Goal: Book appointment/travel/reservation

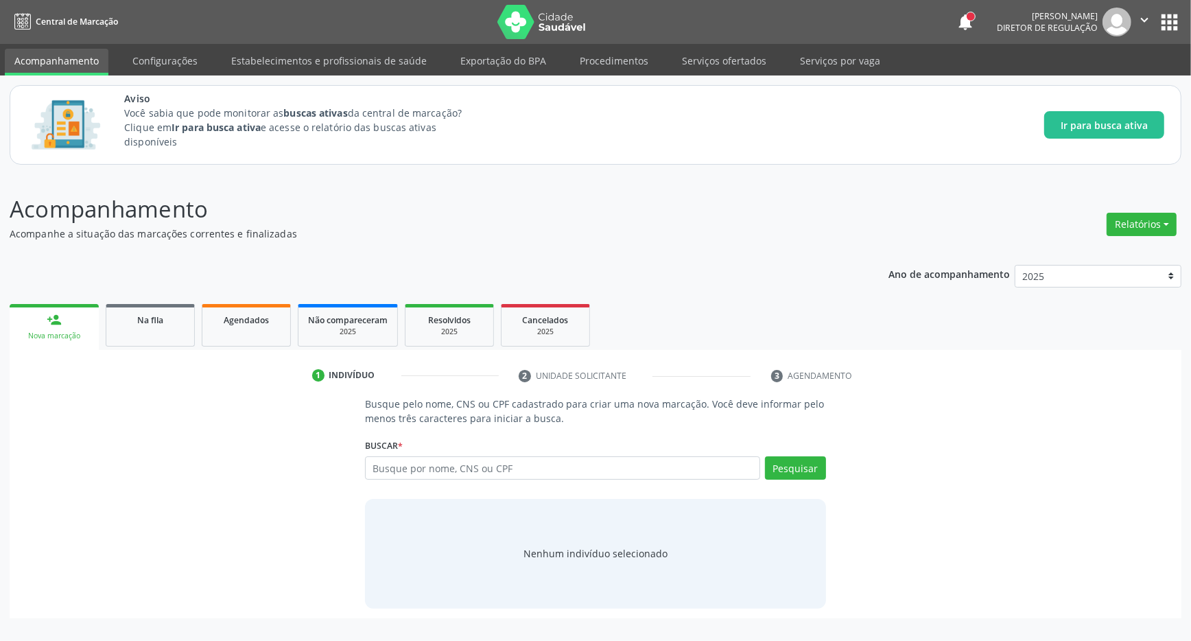
click at [384, 473] on input "text" at bounding box center [562, 467] width 395 height 23
type input "700407963878945"
click at [798, 472] on button "Pesquisar" at bounding box center [795, 467] width 61 height 23
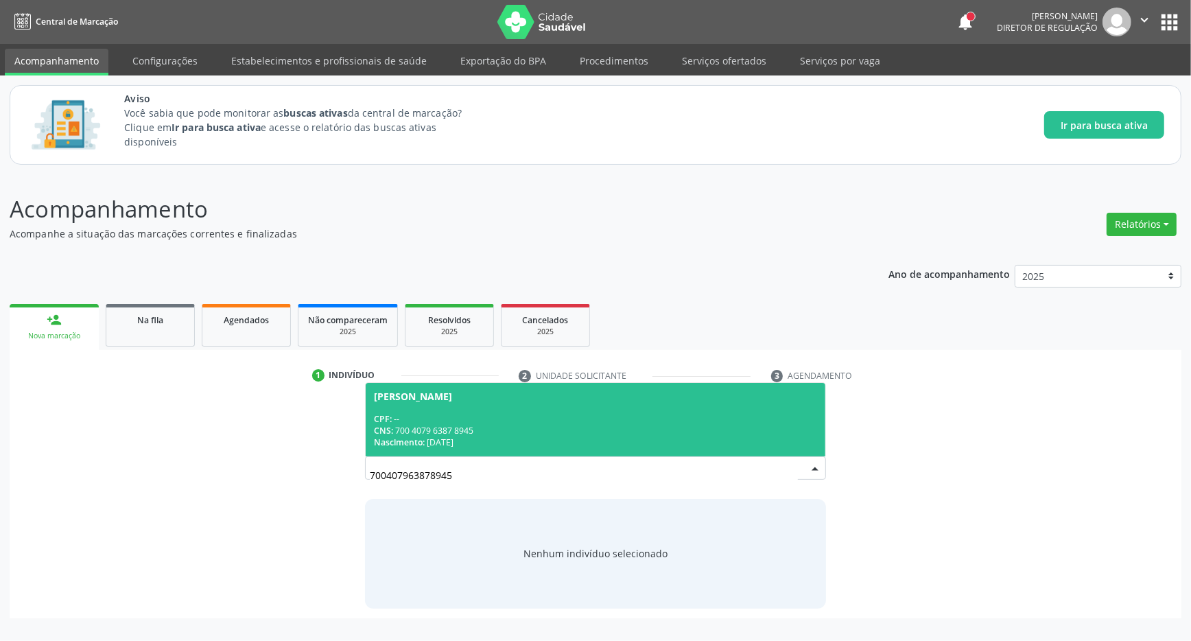
click at [457, 419] on div "CPF: --" at bounding box center [595, 419] width 443 height 12
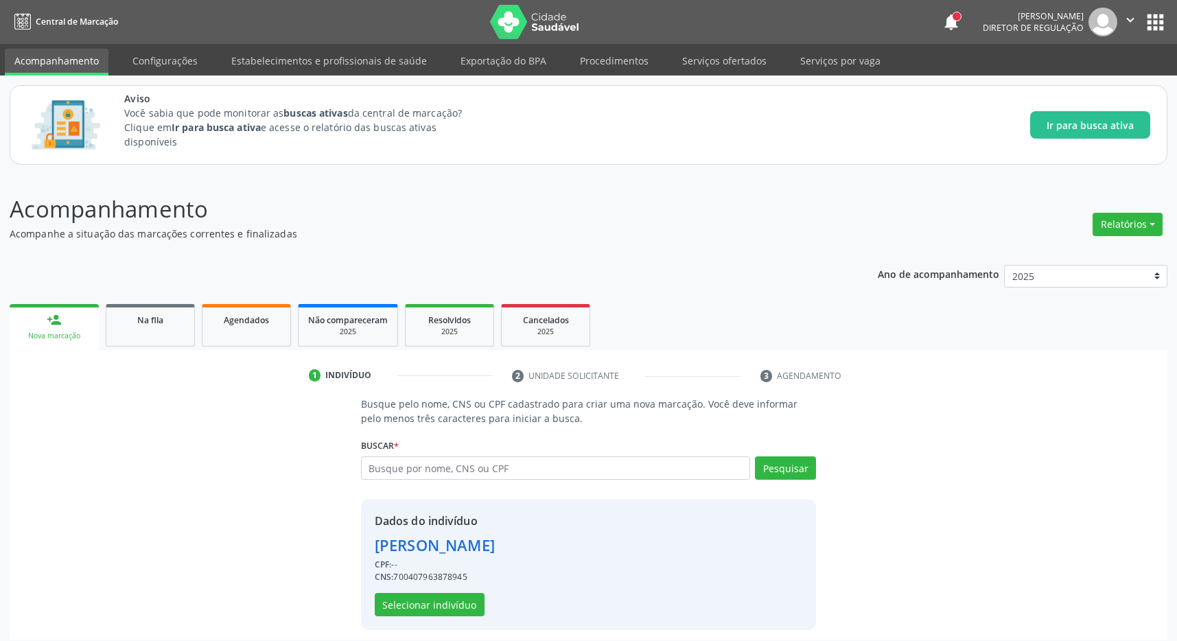
scroll to position [9, 0]
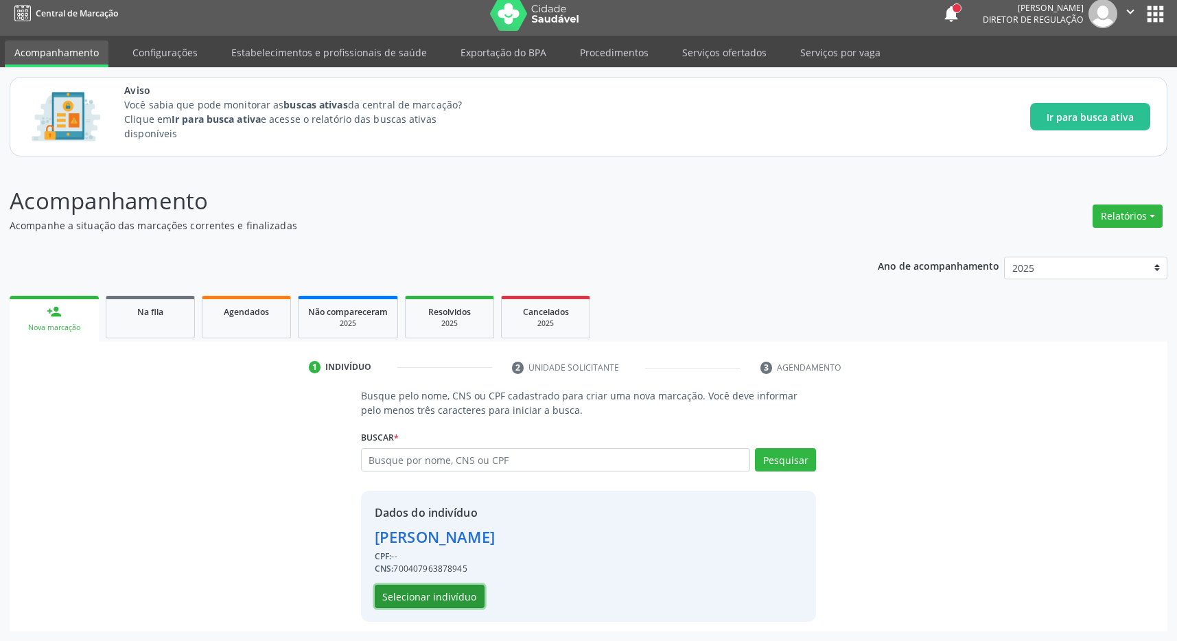
click at [430, 594] on button "Selecionar indivíduo" at bounding box center [430, 596] width 110 height 23
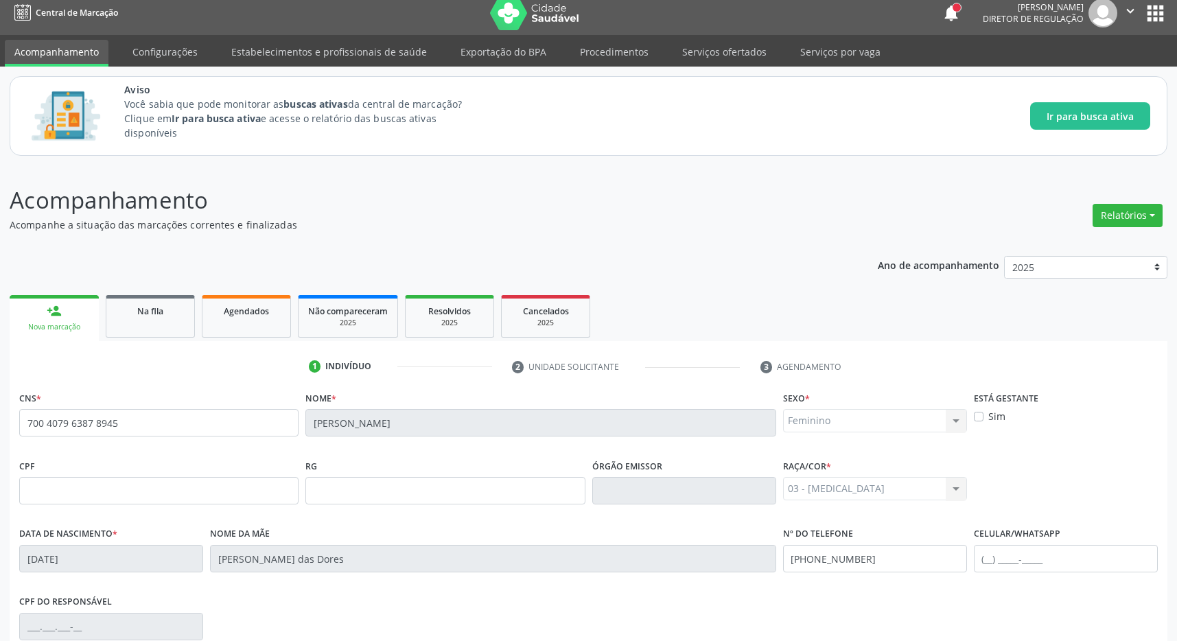
scroll to position [203, 0]
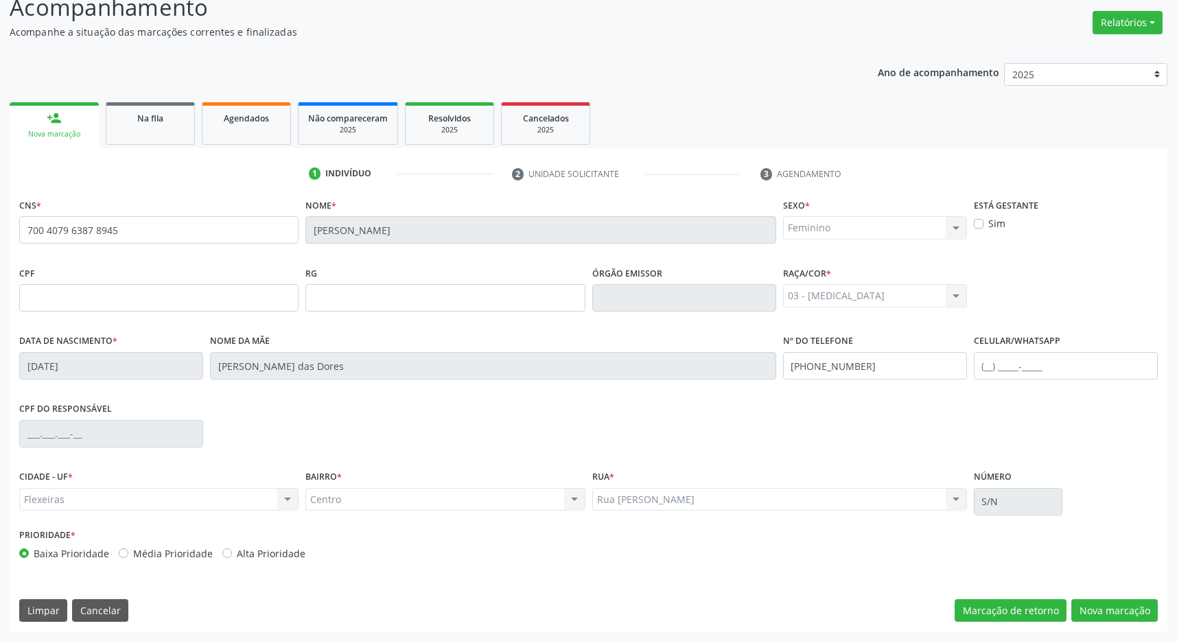
drag, startPoint x: 731, startPoint y: 544, endPoint x: 789, endPoint y: 493, distance: 77.3
click at [730, 473] on div "CNS * 700 4079 6387 8945 [GEOGRAPHIC_DATA] * [PERSON_NAME] * Feminino Masculino…" at bounding box center [588, 382] width 1138 height 375
click at [1112, 606] on button "Nova marcação" at bounding box center [1114, 610] width 86 height 23
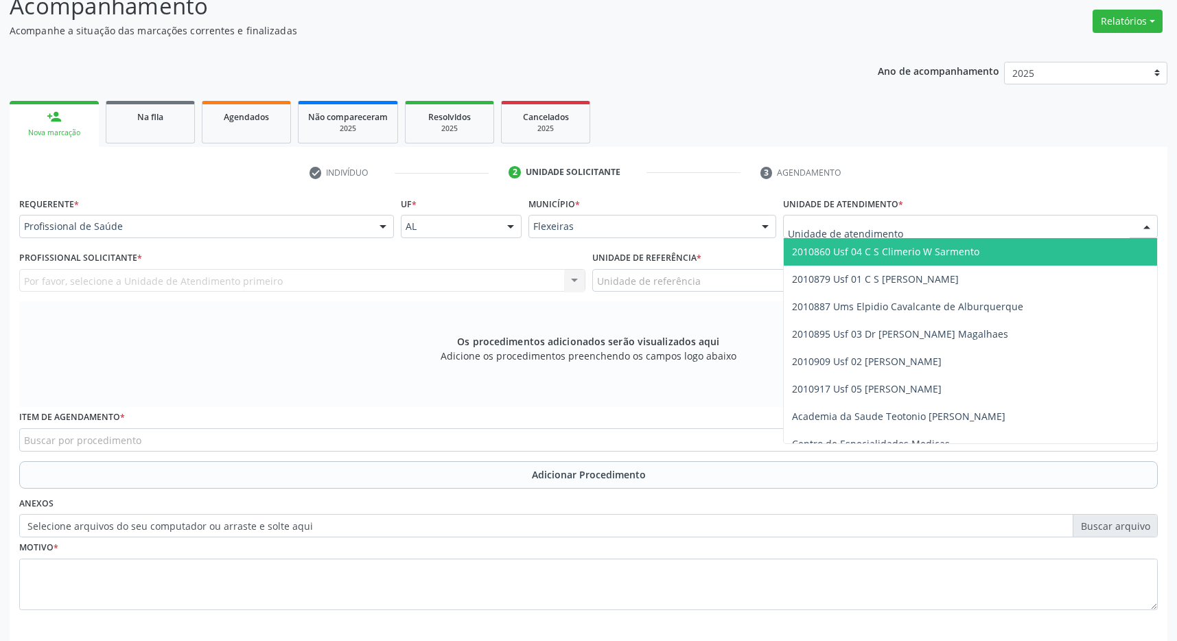
click at [906, 256] on span "2010860 Usf 04 C S Climerio W Sarmento" at bounding box center [885, 251] width 187 height 13
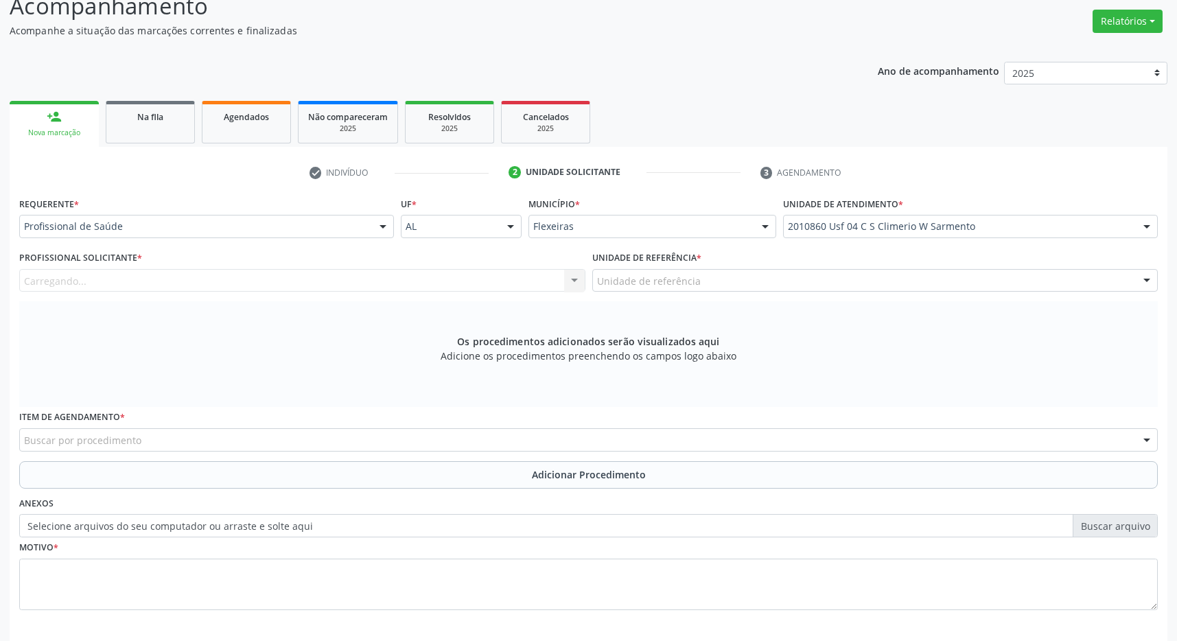
click at [905, 280] on div "Unidade de referência" at bounding box center [875, 280] width 566 height 23
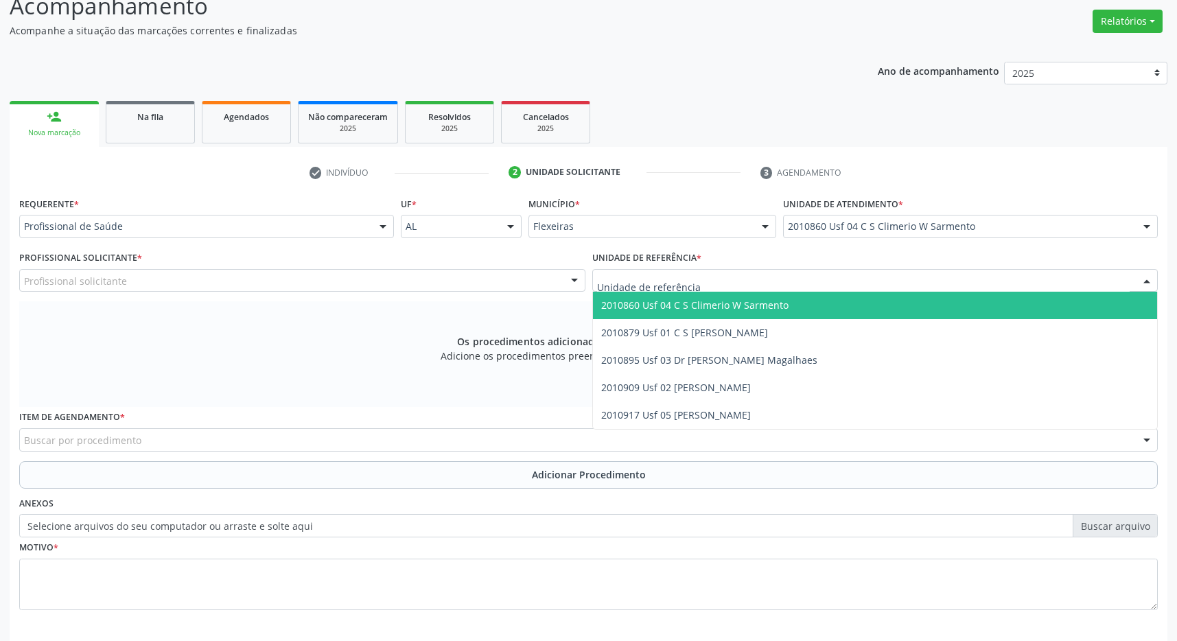
click at [895, 311] on span "2010860 Usf 04 C S Climerio W Sarmento" at bounding box center [875, 305] width 565 height 27
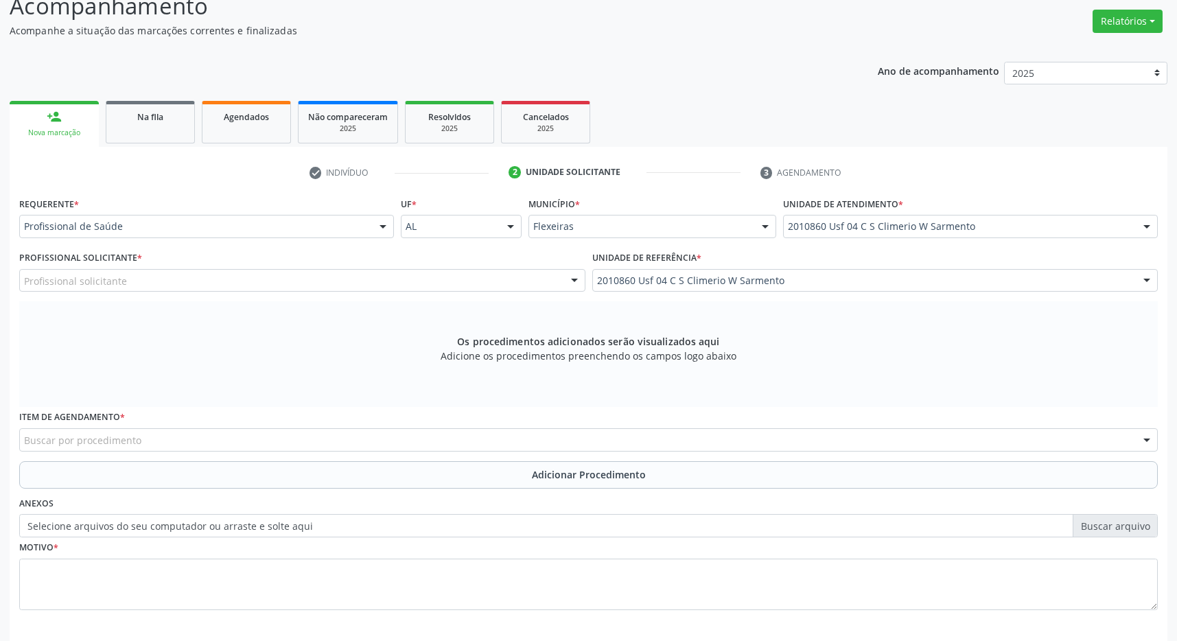
click at [395, 291] on div "Profissional solicitante" at bounding box center [302, 280] width 566 height 23
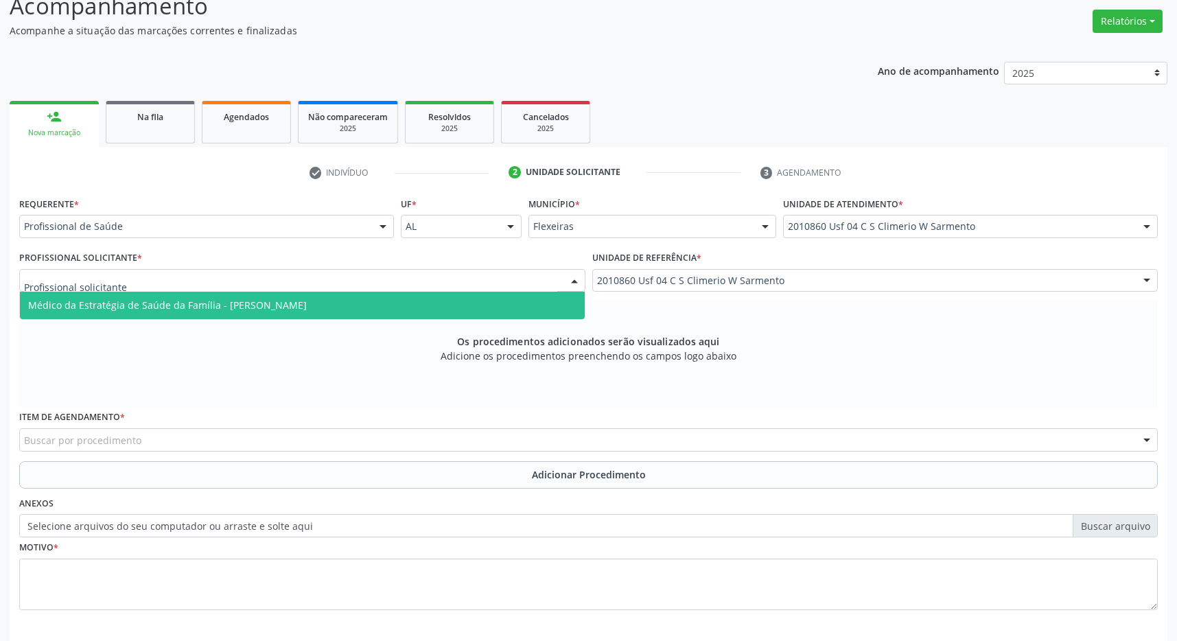
click at [274, 305] on span "Médico da Estratégia de Saúde da Família - [PERSON_NAME]" at bounding box center [167, 304] width 279 height 13
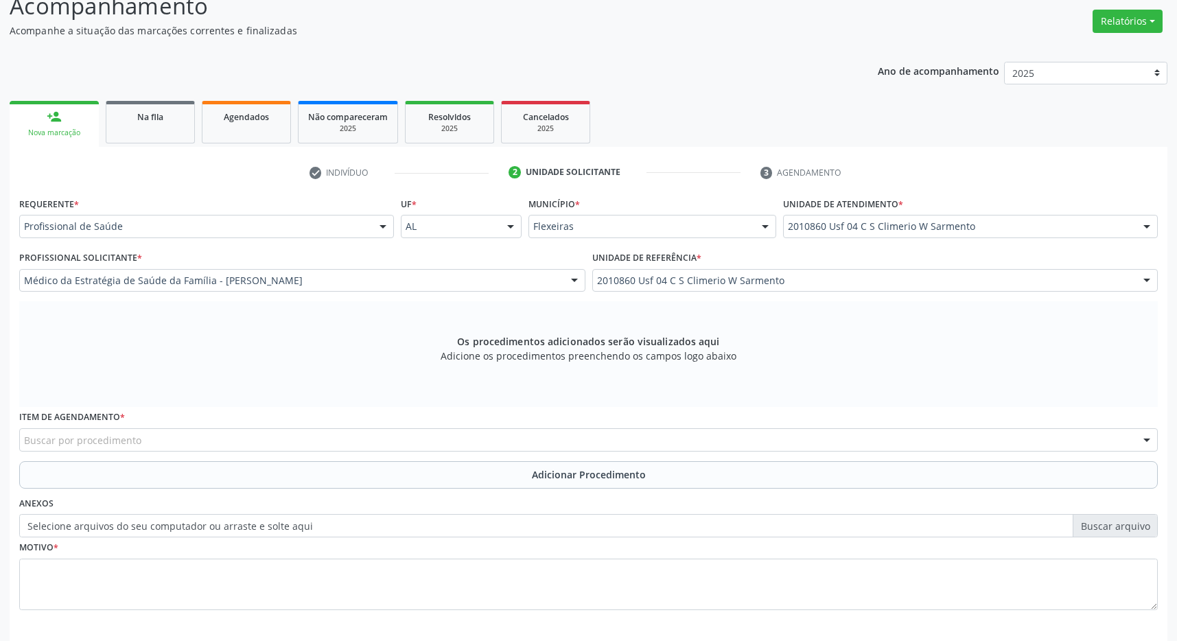
click at [237, 447] on div "Buscar por procedimento" at bounding box center [588, 439] width 1138 height 23
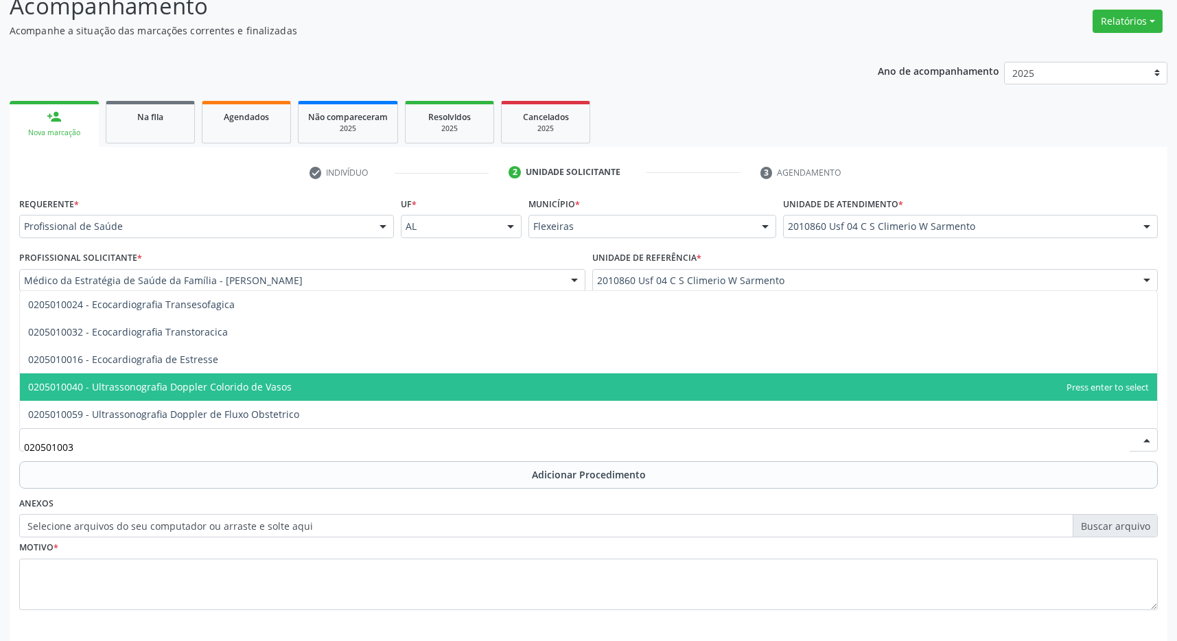
type input "0205010032"
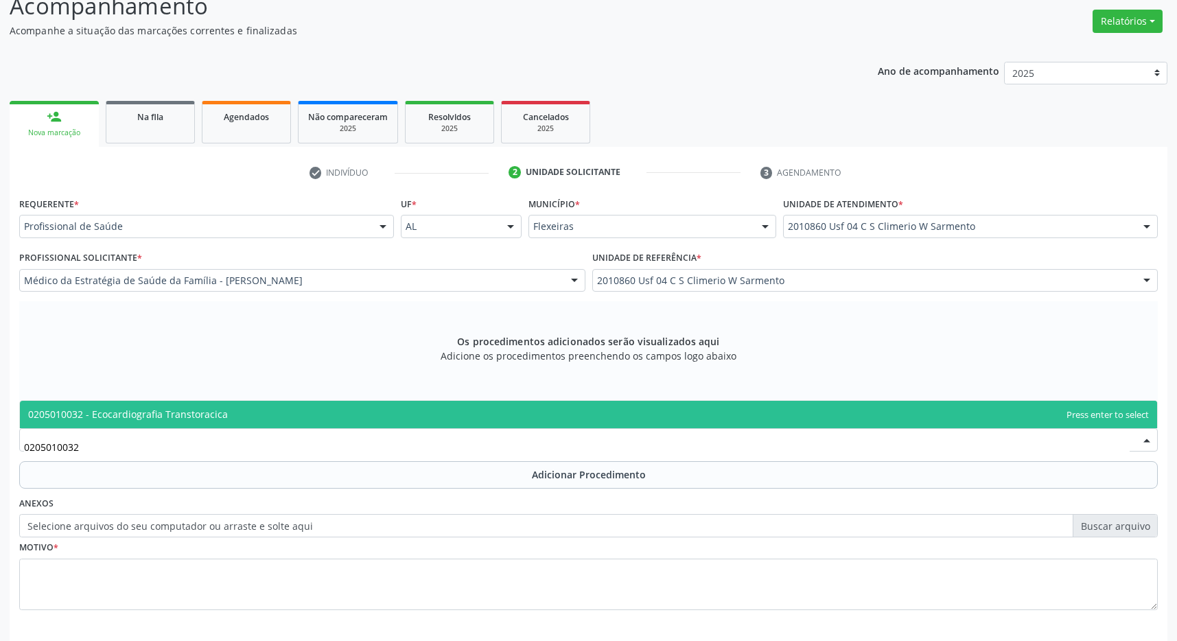
click at [222, 419] on span "0205010032 - Ecocardiografia Transtoracica" at bounding box center [128, 414] width 200 height 13
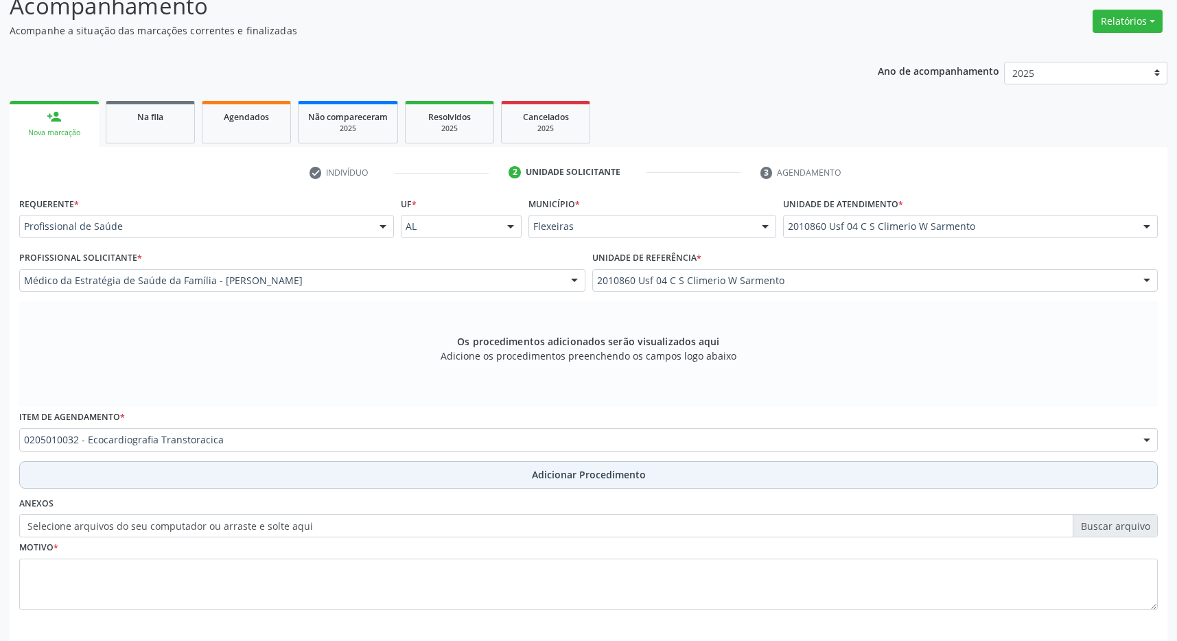
click at [456, 469] on button "Adicionar Procedimento" at bounding box center [588, 474] width 1138 height 27
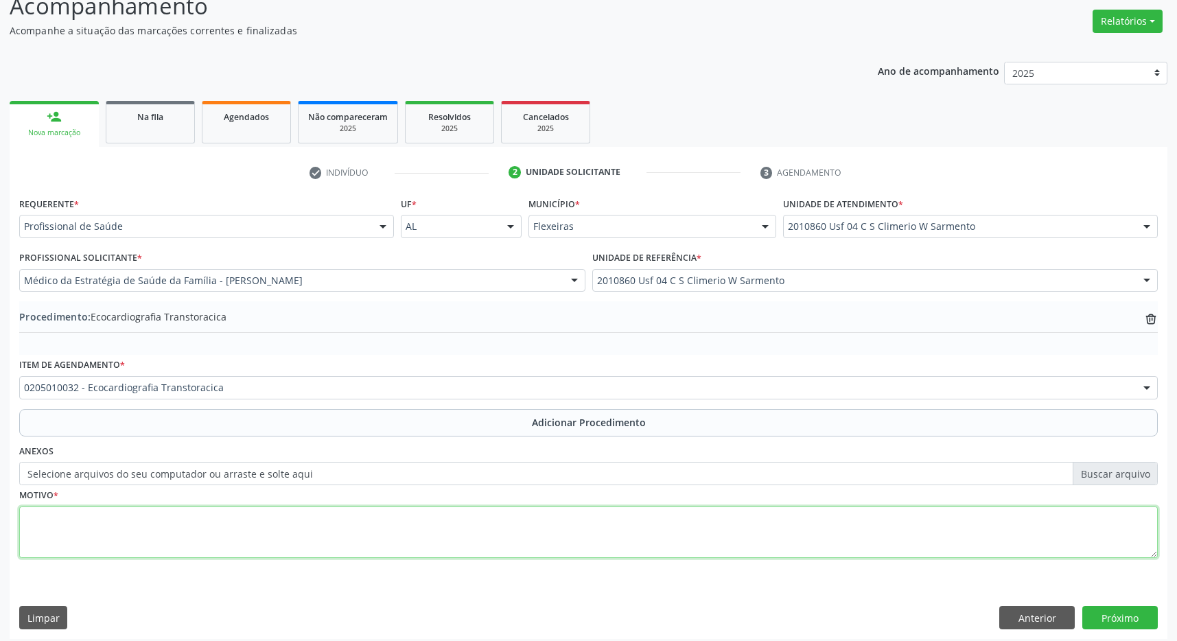
click at [418, 541] on textarea at bounding box center [588, 532] width 1138 height 52
type textarea "HAS HISTORIA DE IAM, CATETERISMO HÁ 03 ANOS"
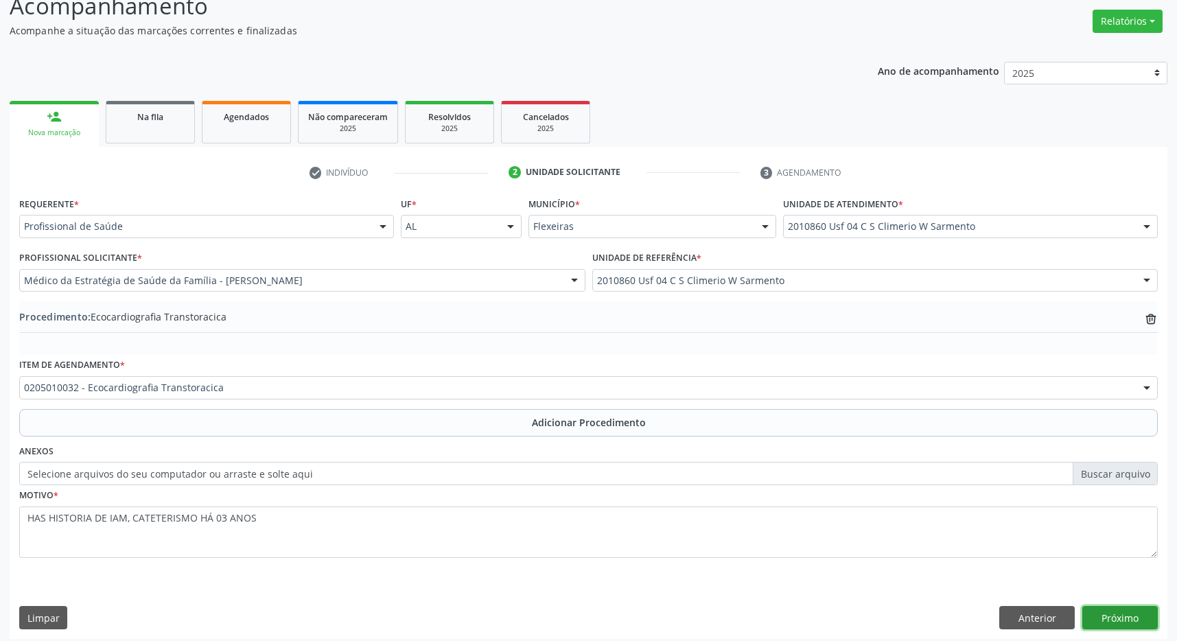
click at [1127, 620] on button "Próximo" at bounding box center [1119, 617] width 75 height 23
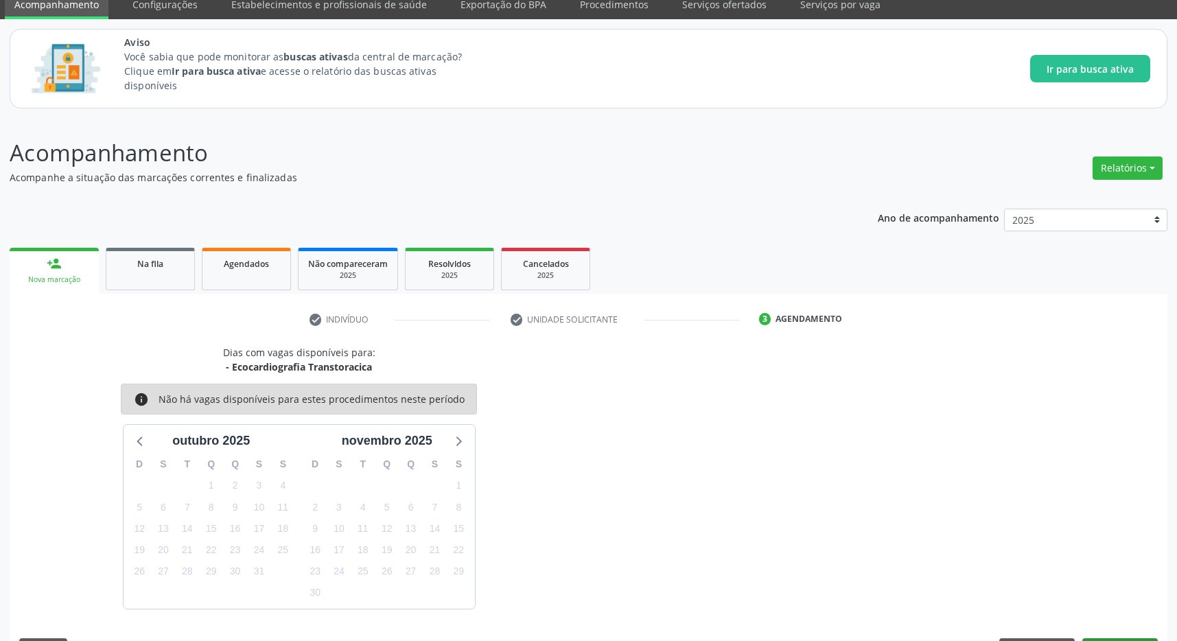
scroll to position [97, 0]
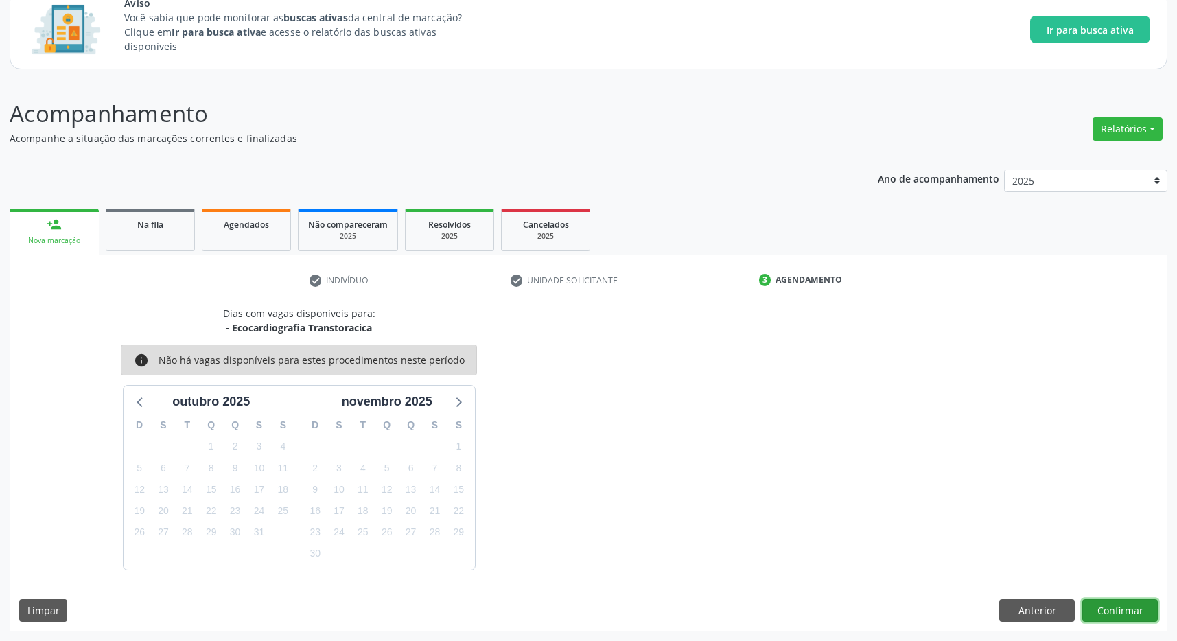
click at [1118, 611] on button "Confirmar" at bounding box center [1119, 610] width 75 height 23
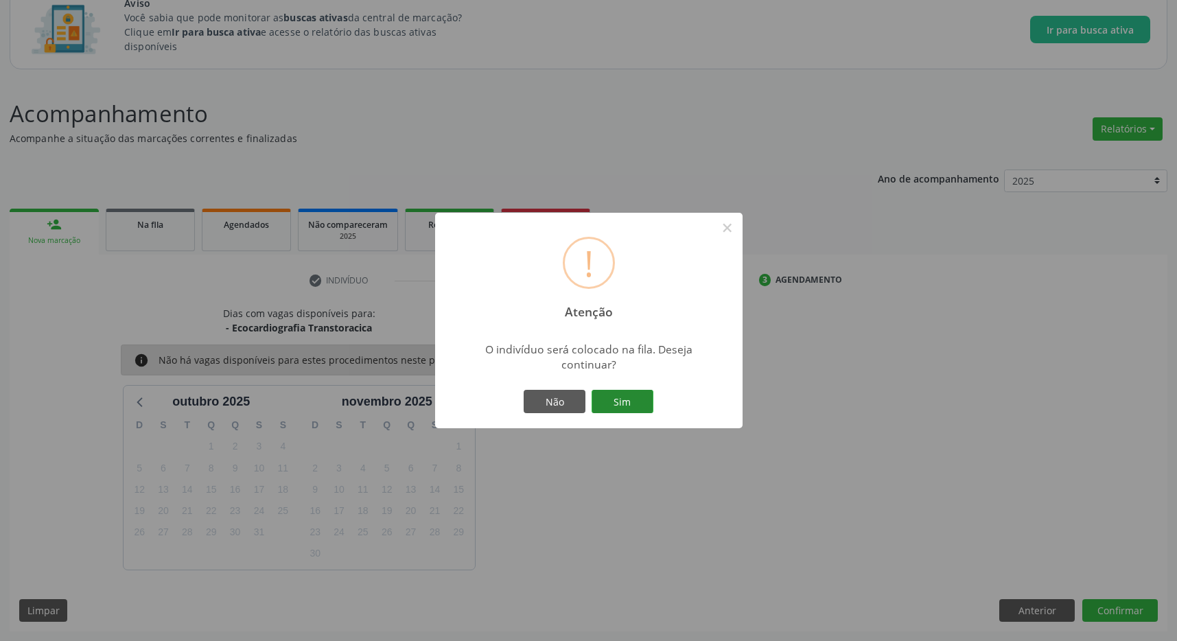
click at [609, 394] on button "Sim" at bounding box center [622, 401] width 62 height 23
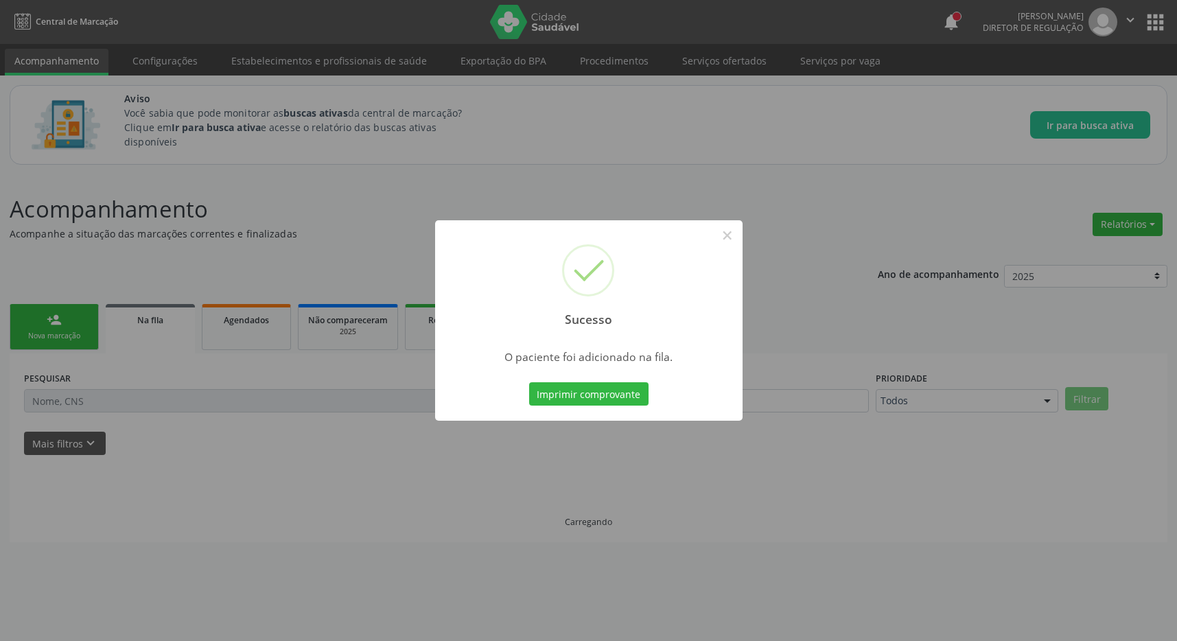
scroll to position [0, 0]
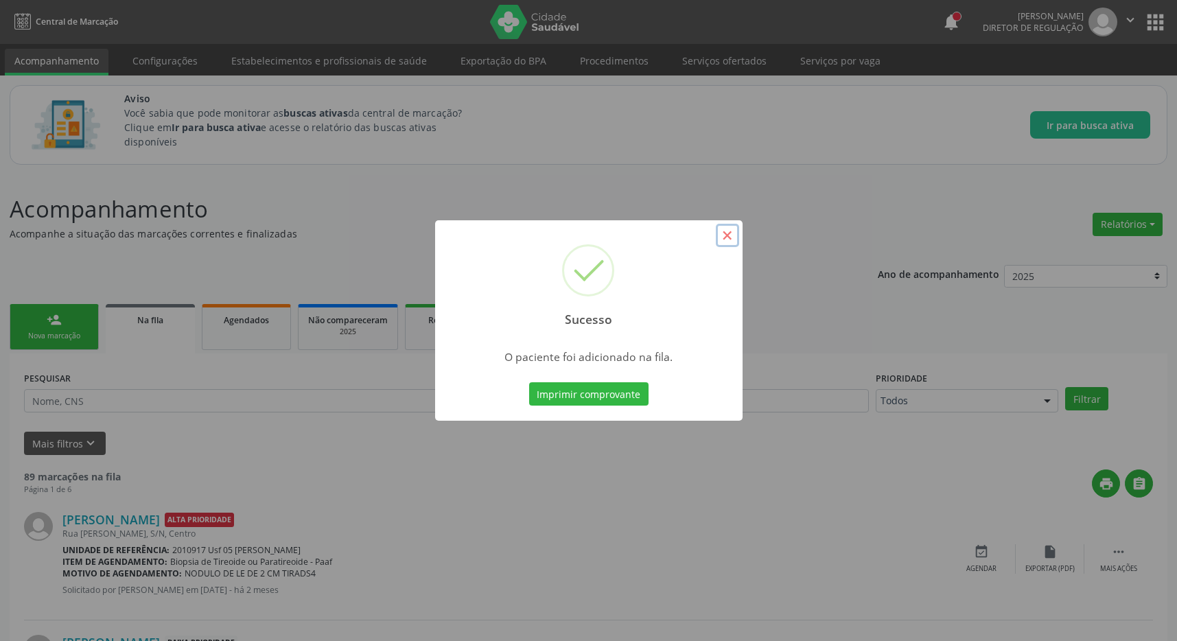
click at [731, 237] on button "×" at bounding box center [727, 235] width 23 height 23
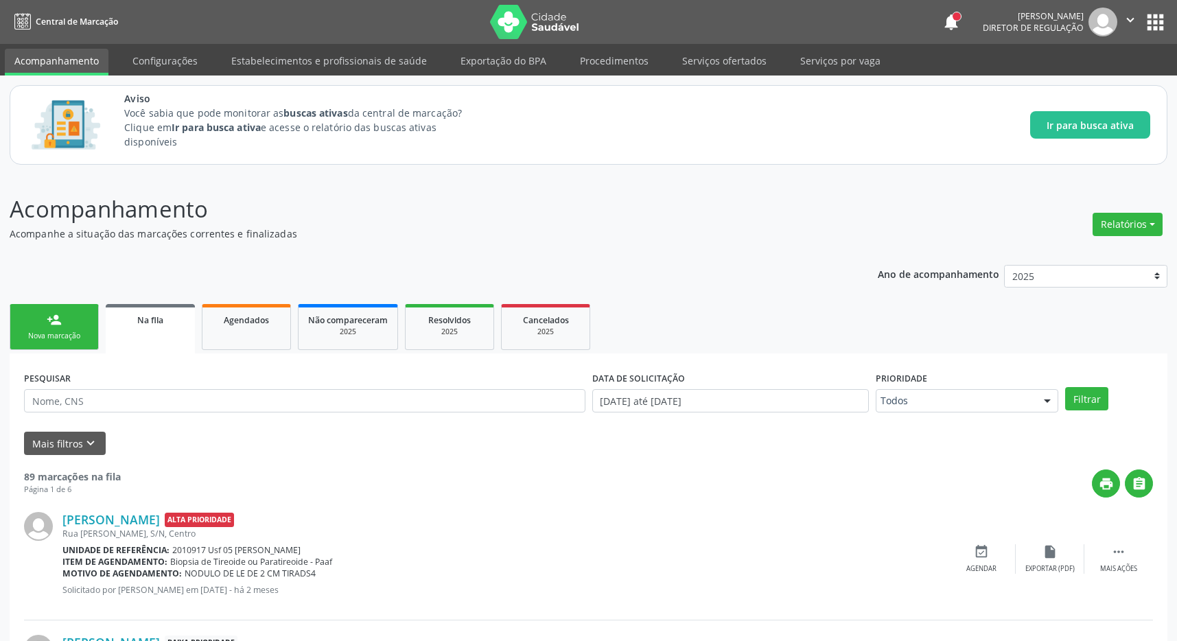
click at [169, 335] on link "Na fila" at bounding box center [150, 328] width 89 height 49
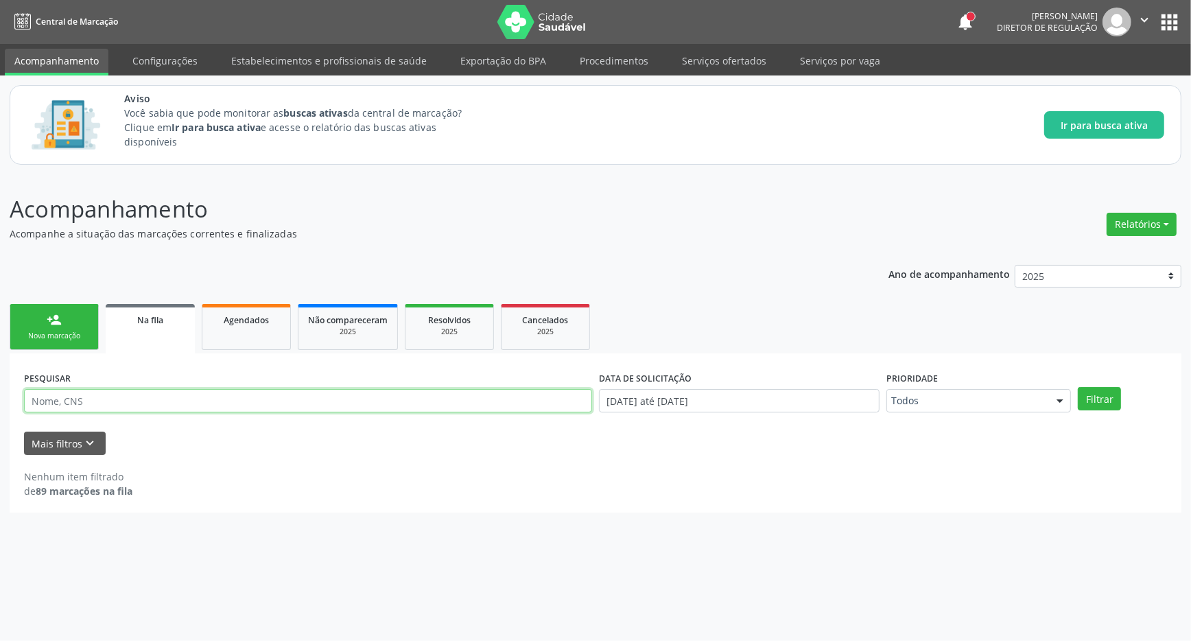
click at [227, 398] on input "text" at bounding box center [308, 400] width 568 height 23
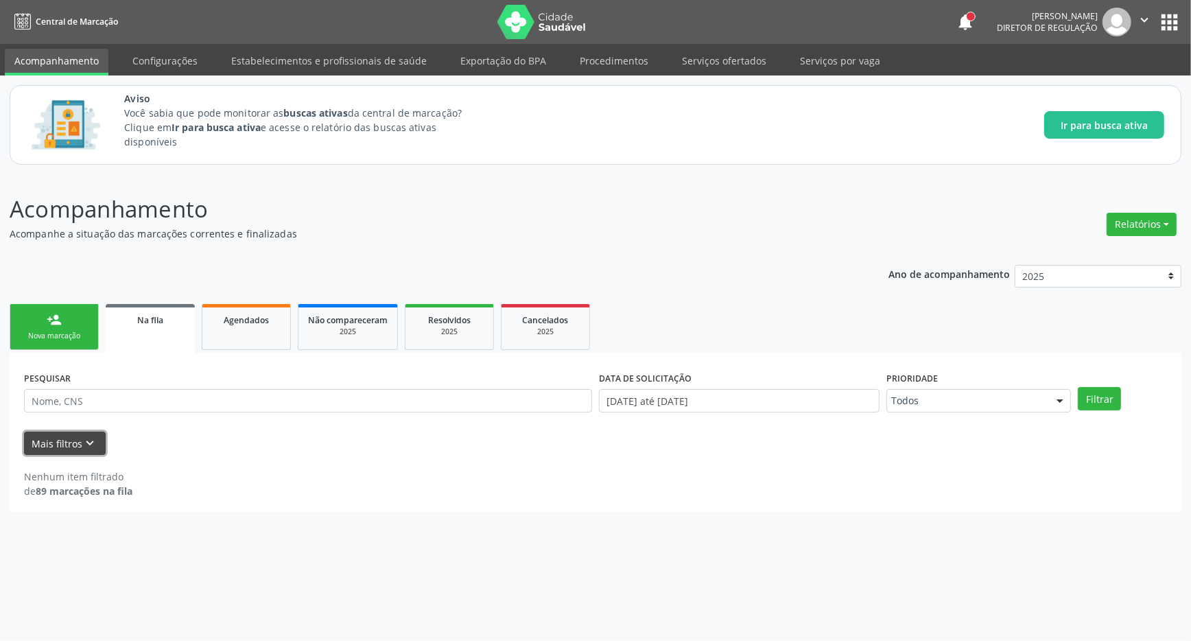
click at [89, 432] on button "Mais filtros keyboard_arrow_down" at bounding box center [65, 444] width 82 height 24
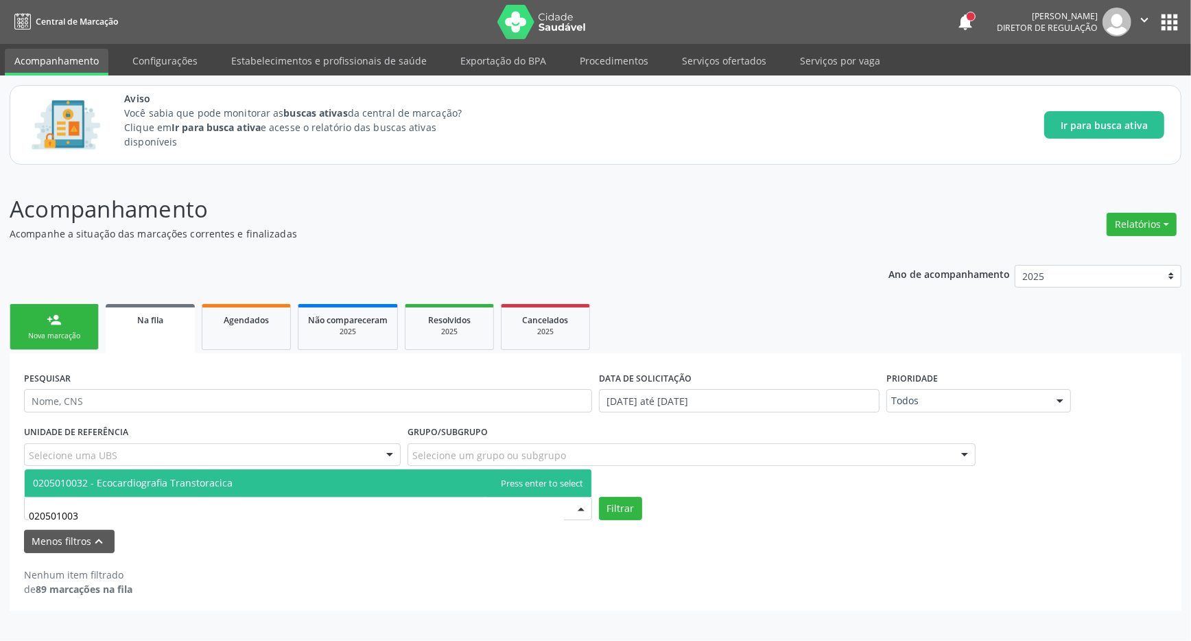
type input "0205010032"
click at [298, 470] on span "0205010032 - Ecocardiografia Transtoracica" at bounding box center [308, 482] width 567 height 27
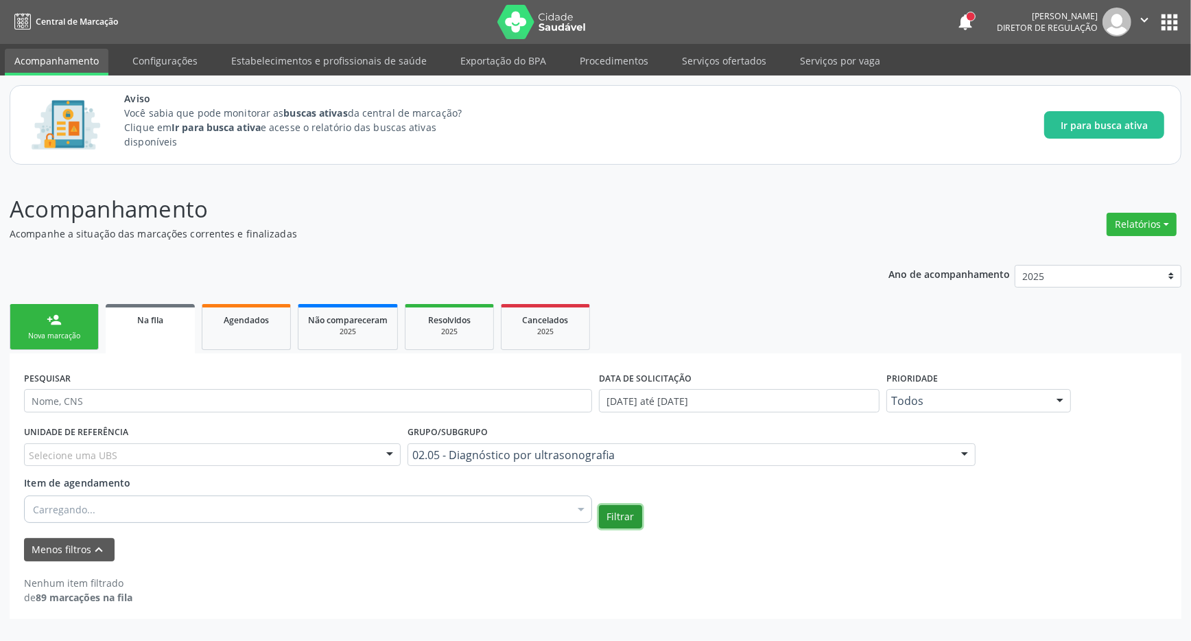
click at [618, 519] on button "Filtrar" at bounding box center [620, 516] width 43 height 23
